Goal: Navigation & Orientation: Find specific page/section

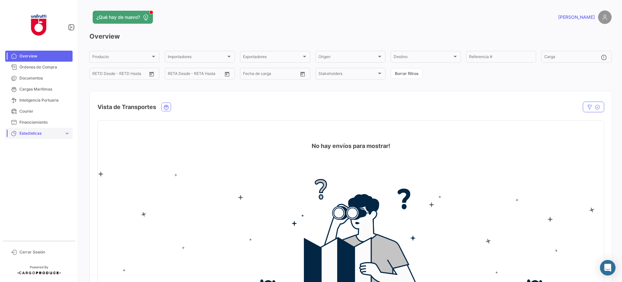
click at [68, 133] on span "expand_more" at bounding box center [67, 133] width 6 height 6
click at [41, 120] on span "Financiamiento" at bounding box center [44, 122] width 51 height 6
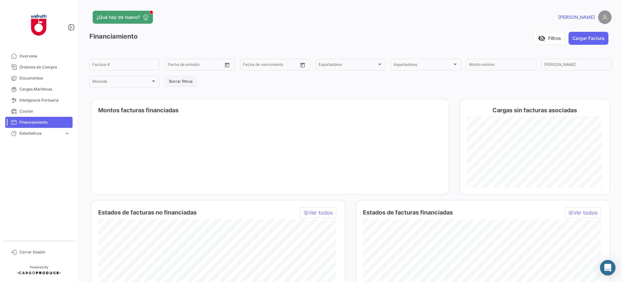
click at [181, 80] on button "Borrar filtros" at bounding box center [181, 81] width 32 height 11
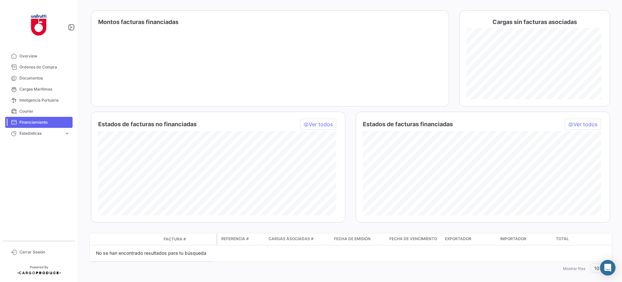
scroll to position [97, 0]
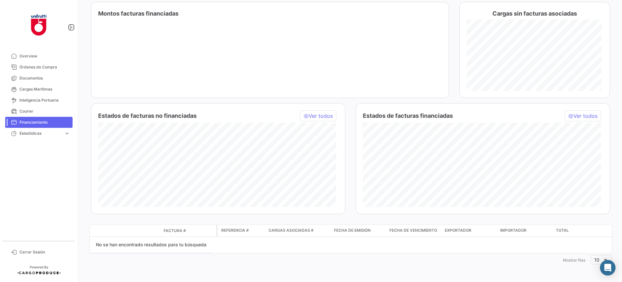
click at [586, 118] on span "Ver todos" at bounding box center [583, 116] width 36 height 10
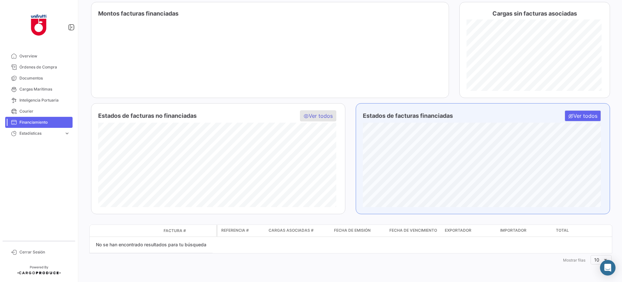
click at [319, 116] on span "Ver todos" at bounding box center [318, 116] width 36 height 10
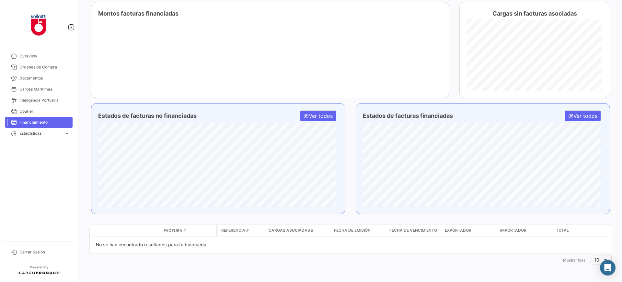
scroll to position [0, 0]
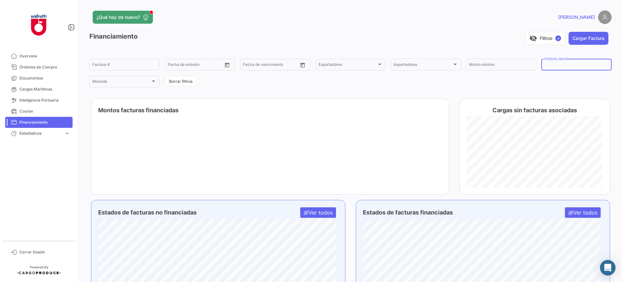
click at [565, 64] on input "[PERSON_NAME]" at bounding box center [576, 65] width 64 height 5
click at [51, 135] on span "Estadísticas" at bounding box center [40, 133] width 42 height 6
click at [33, 58] on span "Overview" at bounding box center [44, 56] width 51 height 6
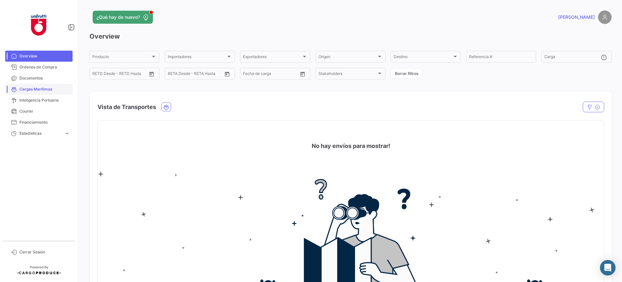
click at [34, 85] on link "Cargas Marítimas" at bounding box center [38, 89] width 67 height 11
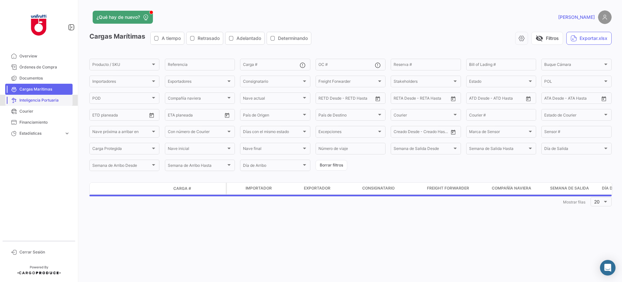
click at [30, 105] on link "Inteligencia Portuaria" at bounding box center [38, 100] width 67 height 11
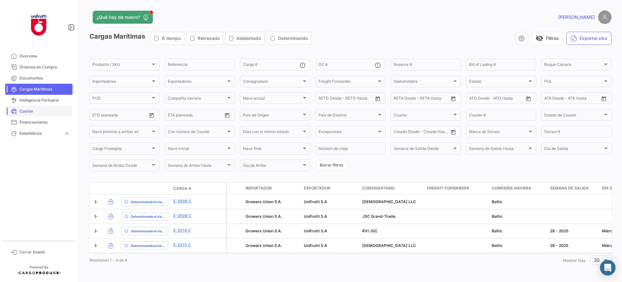
click at [29, 110] on span "Courier" at bounding box center [44, 111] width 51 height 6
